Goal: Find specific page/section: Find specific page/section

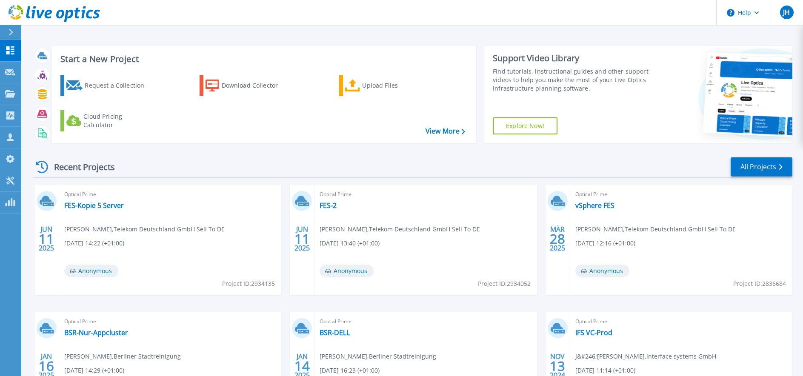
click at [358, 165] on div "Recent Projects All Projects" at bounding box center [412, 167] width 759 height 21
click at [13, 46] on div at bounding box center [10, 50] width 10 height 9
click at [742, 164] on link "All Projects" at bounding box center [761, 166] width 62 height 19
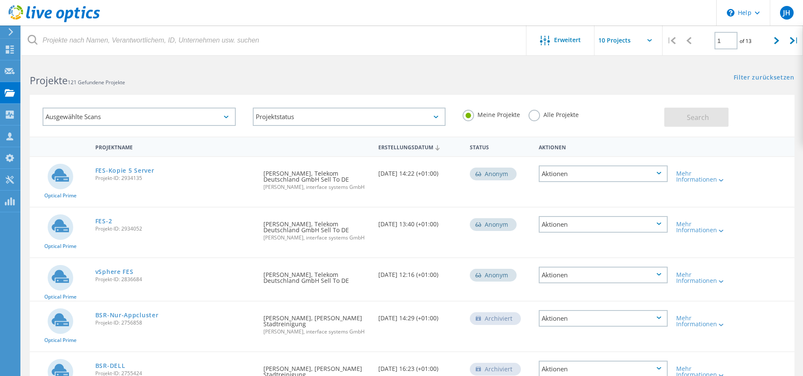
click at [531, 113] on label "Alle Projekte" at bounding box center [553, 114] width 50 height 8
click at [0, 0] on input "Alle Projekte" at bounding box center [0, 0] width 0 height 0
click at [699, 117] on span "Search" at bounding box center [698, 117] width 22 height 9
click at [183, 121] on div "Ausgewählte Scans" at bounding box center [139, 117] width 193 height 18
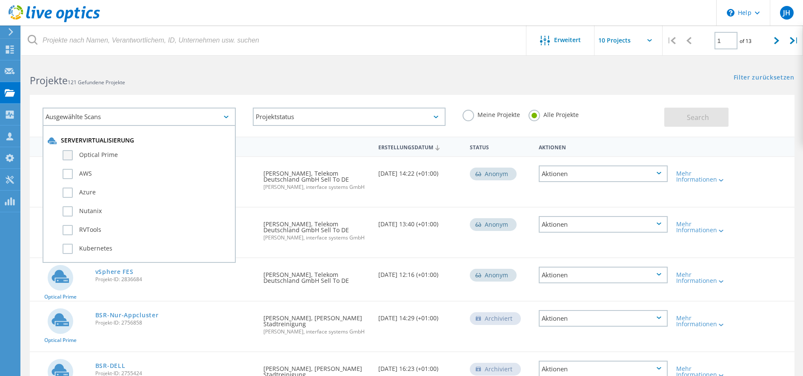
click at [85, 151] on label "Optical Prime" at bounding box center [147, 155] width 168 height 10
click at [0, 0] on input "Optical Prime" at bounding box center [0, 0] width 0 height 0
click at [716, 122] on button "Search" at bounding box center [696, 117] width 64 height 19
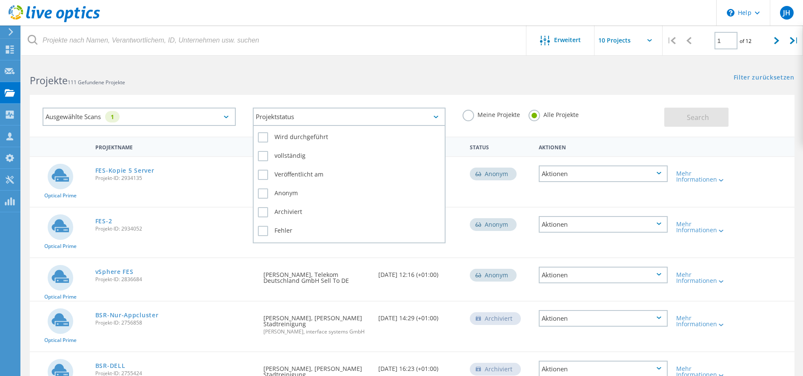
click at [287, 120] on div "Projektstatus" at bounding box center [349, 117] width 193 height 18
click at [268, 133] on label "Wird durchgeführt" at bounding box center [349, 137] width 183 height 10
click at [0, 0] on input "Wird durchgeführt" at bounding box center [0, 0] width 0 height 0
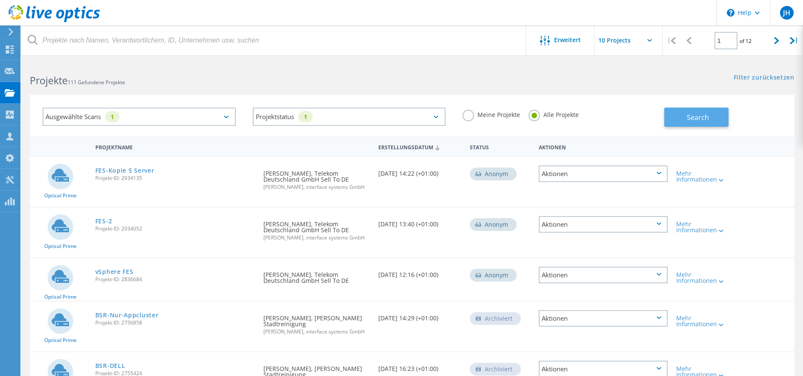
click at [707, 110] on button "Search" at bounding box center [696, 117] width 64 height 19
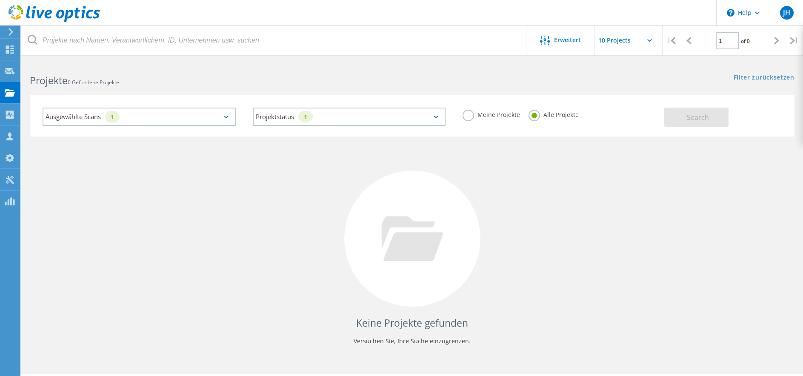
click at [213, 114] on div "Ausgewählte Scans 1" at bounding box center [139, 117] width 193 height 18
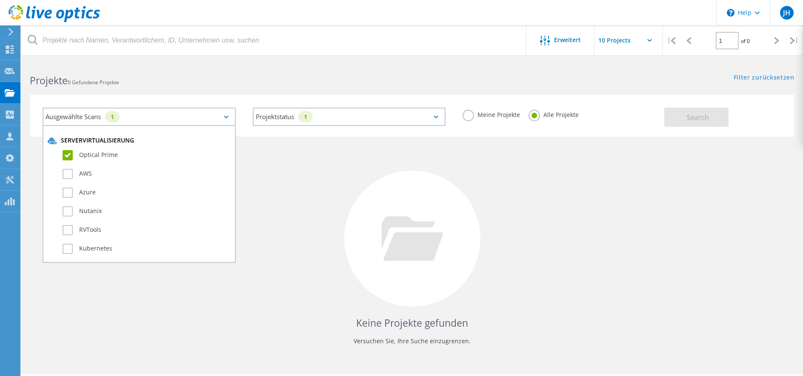
click at [101, 154] on label "Optical Prime" at bounding box center [147, 155] width 168 height 10
click at [0, 0] on input "Optical Prime" at bounding box center [0, 0] width 0 height 0
click at [703, 119] on span "Search" at bounding box center [698, 117] width 22 height 9
